Goal: Find specific page/section: Find specific page/section

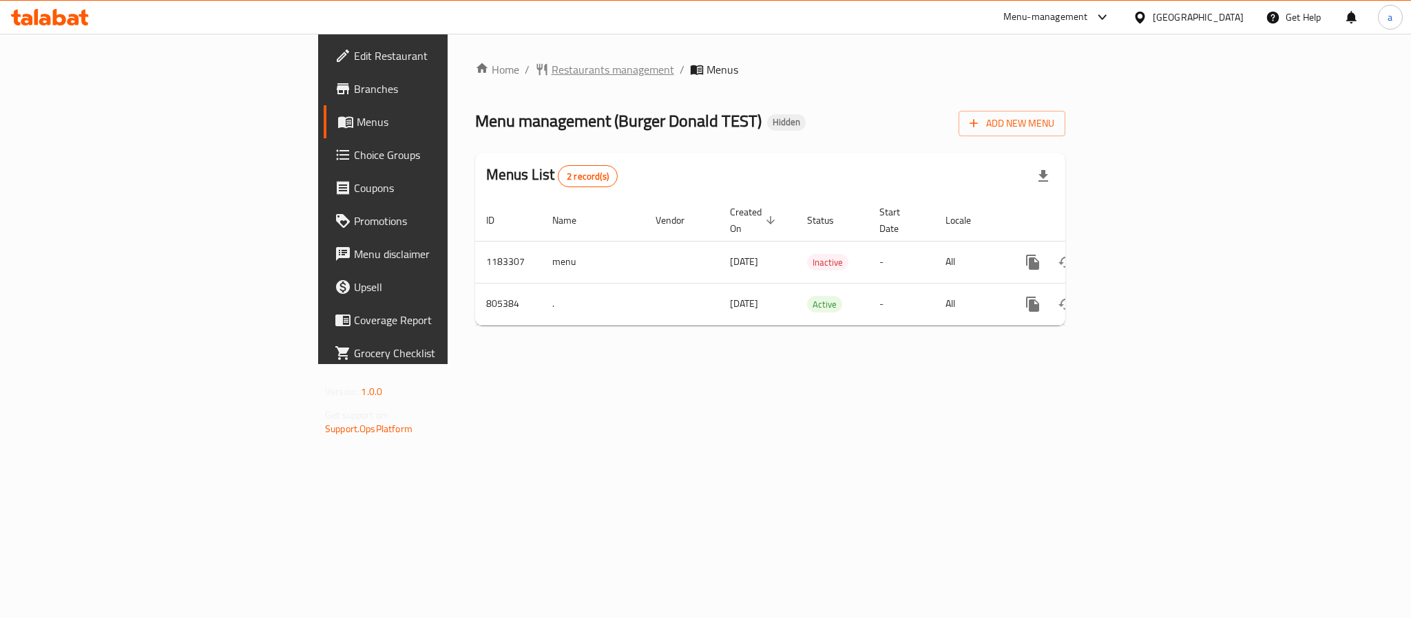
drag, startPoint x: 0, startPoint y: 0, endPoint x: 411, endPoint y: 73, distance: 417.4
click at [551, 73] on span "Restaurants management" at bounding box center [612, 69] width 123 height 17
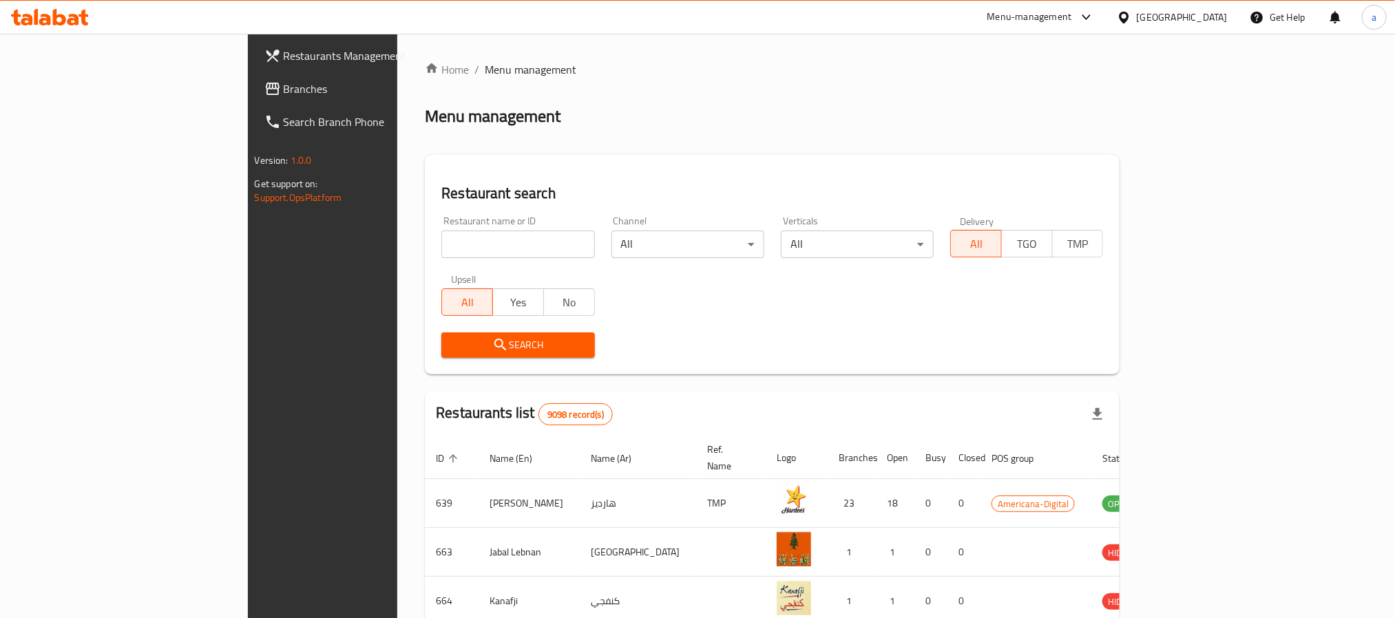
click at [1217, 19] on div "[GEOGRAPHIC_DATA]" at bounding box center [1182, 17] width 91 height 15
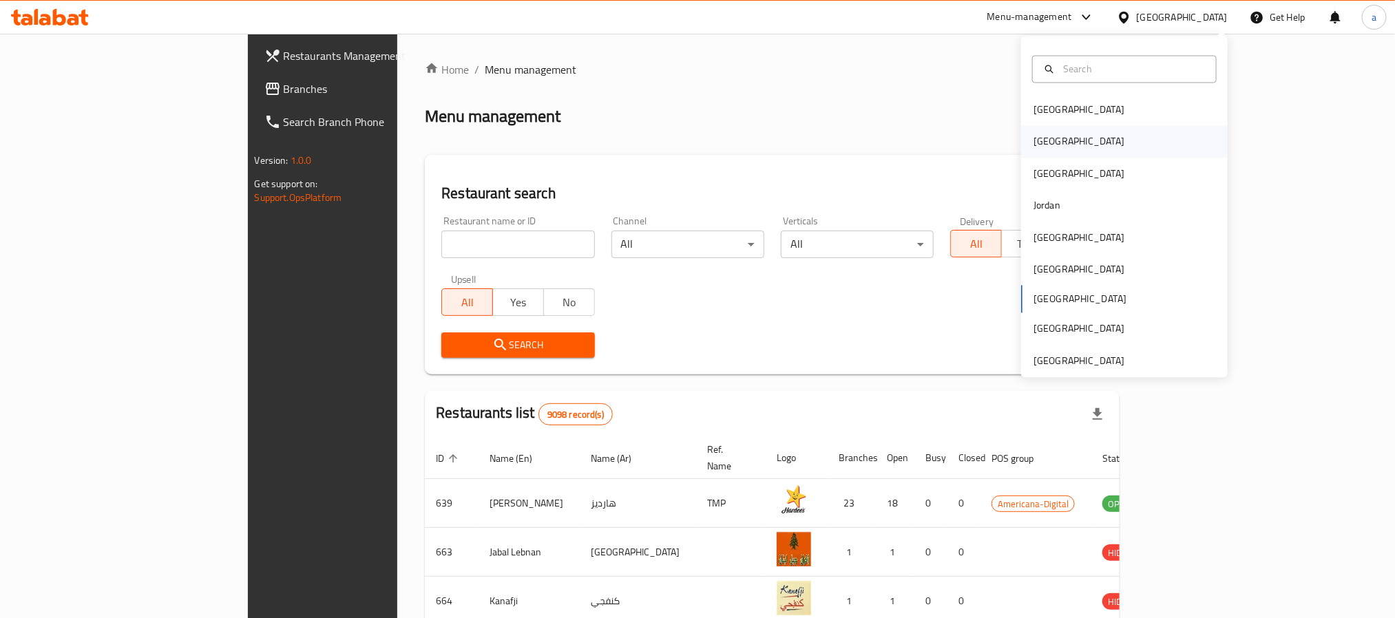
click at [1043, 143] on div "[GEOGRAPHIC_DATA]" at bounding box center [1078, 142] width 113 height 32
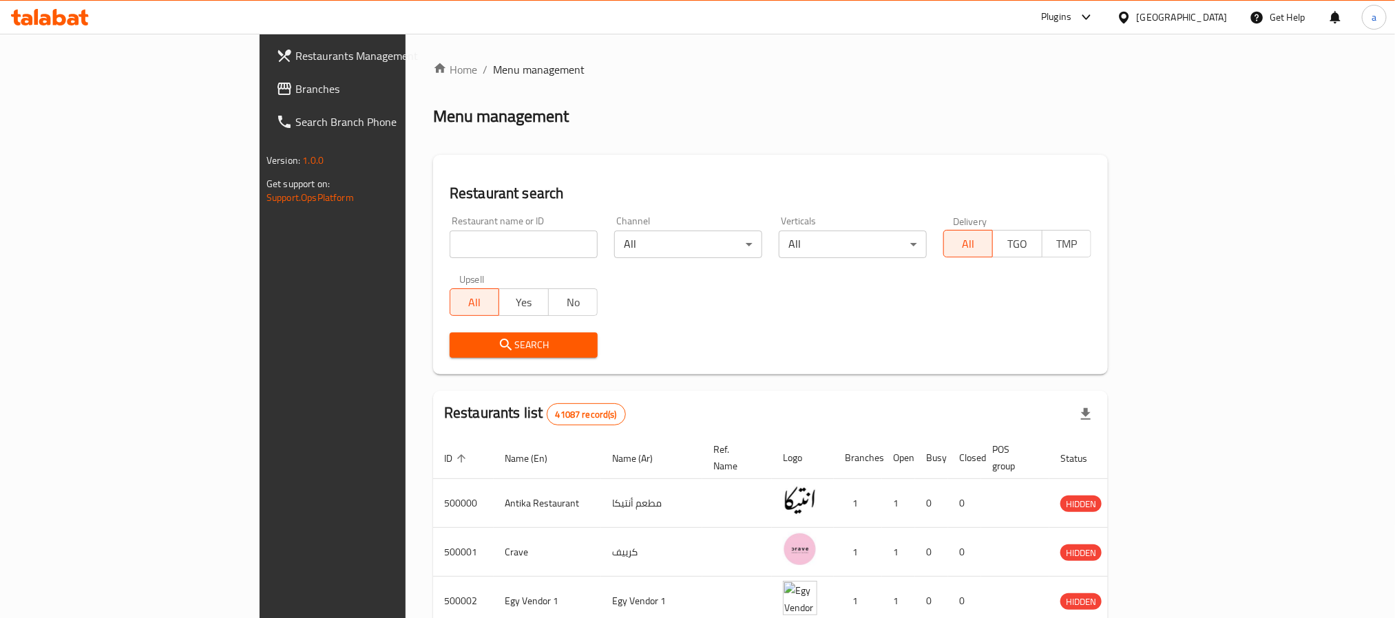
click at [276, 87] on icon at bounding box center [284, 89] width 17 height 17
